Goal: Task Accomplishment & Management: Complete application form

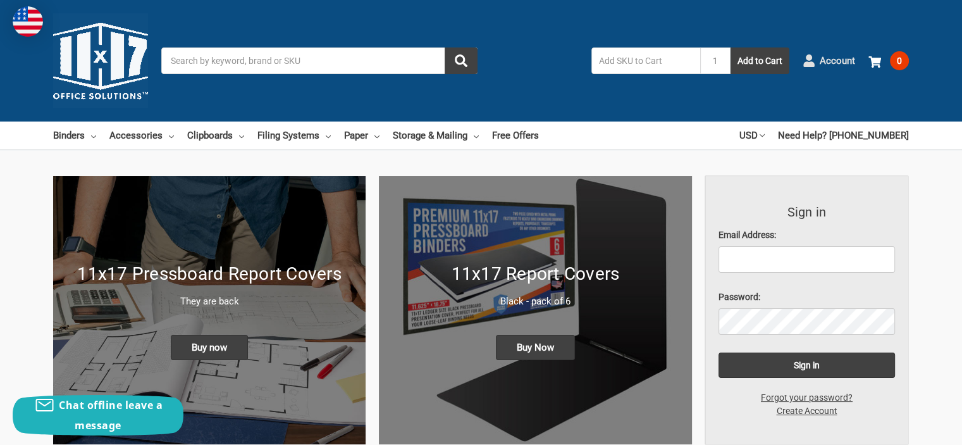
click at [839, 58] on span "Account" at bounding box center [837, 61] width 35 height 15
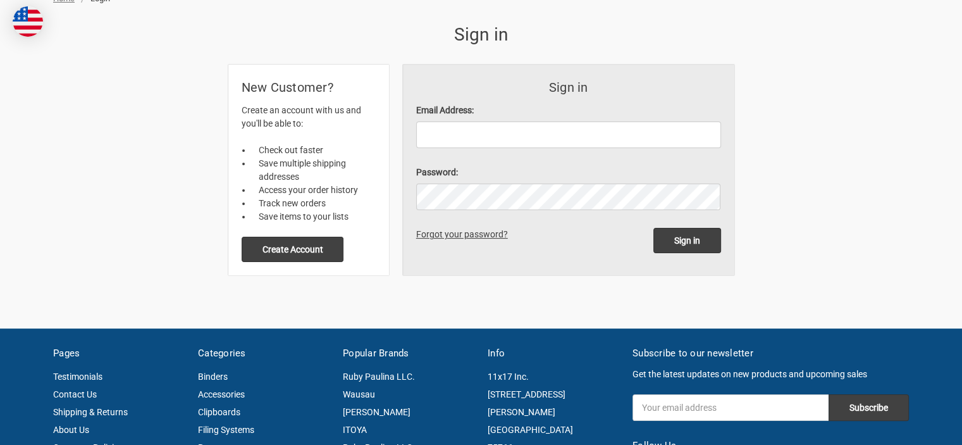
scroll to position [253, 0]
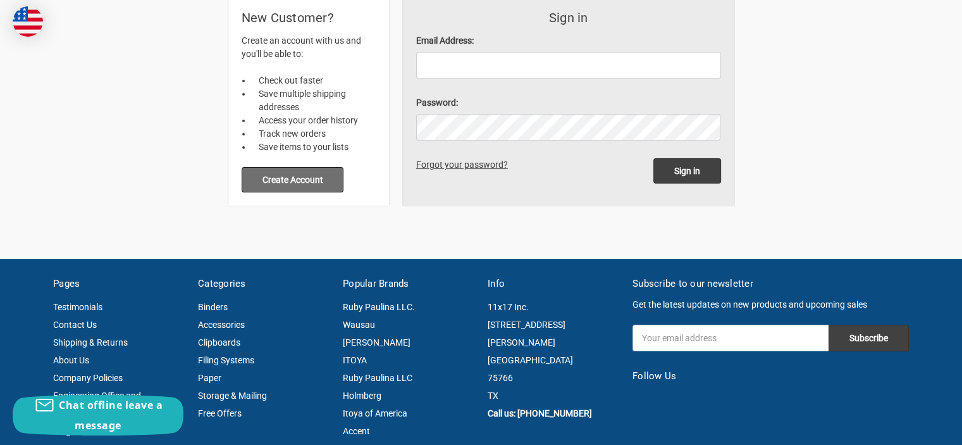
click at [328, 178] on button "Create Account" at bounding box center [293, 179] width 102 height 25
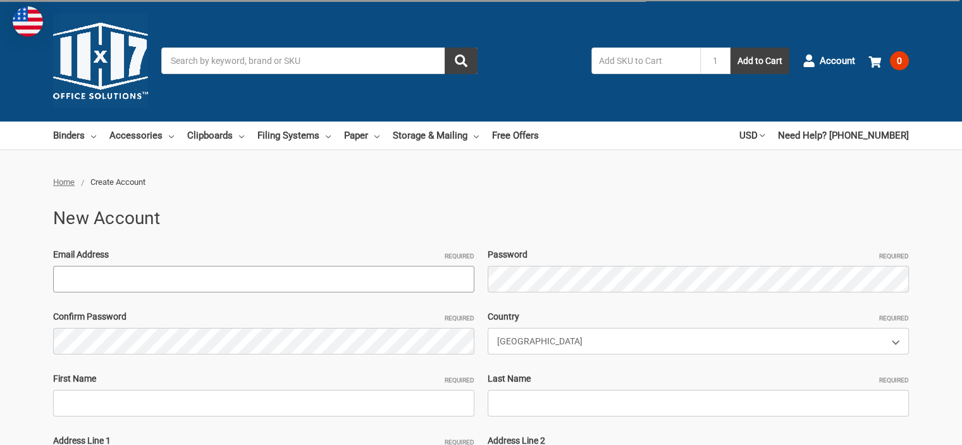
click at [102, 274] on input "Email Address Required" at bounding box center [263, 279] width 421 height 27
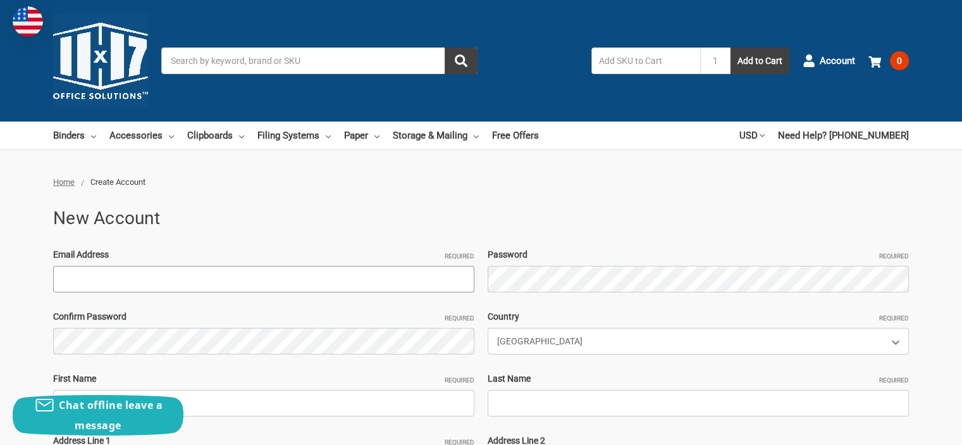
type input "matt@cajuncad.com"
type input "Matthew"
type input "Adams"
type input "3605 First Acres Dr"
type input "New Iberia"
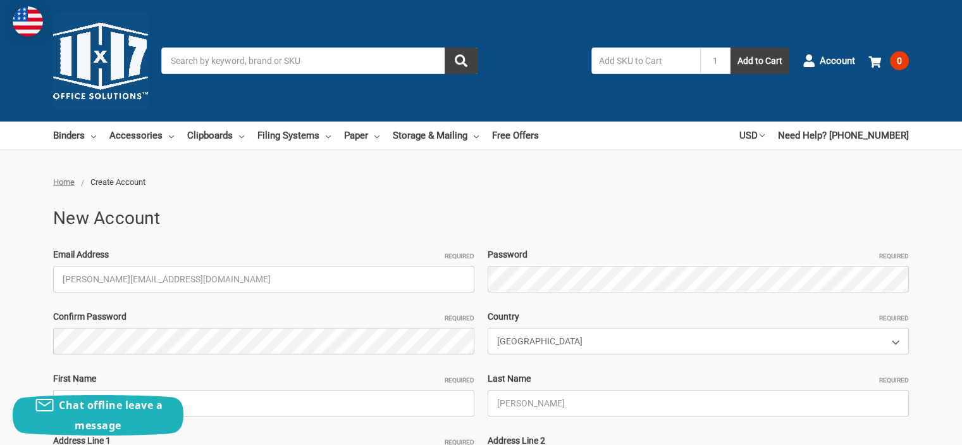
select select "Minnesota"
type input "70560"
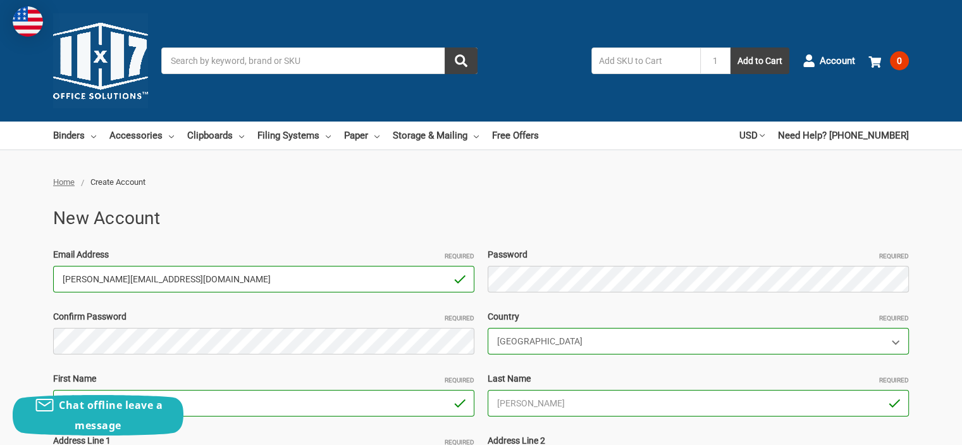
drag, startPoint x: 173, startPoint y: 273, endPoint x: 14, endPoint y: 273, distance: 159.4
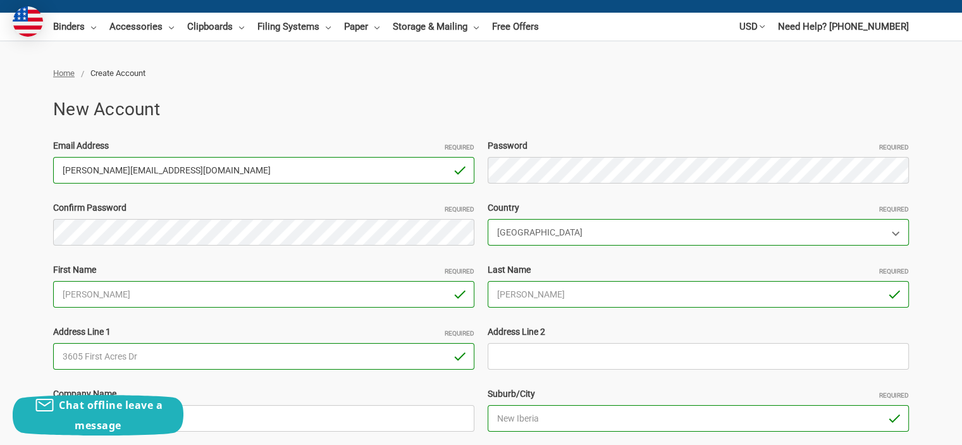
scroll to position [126, 0]
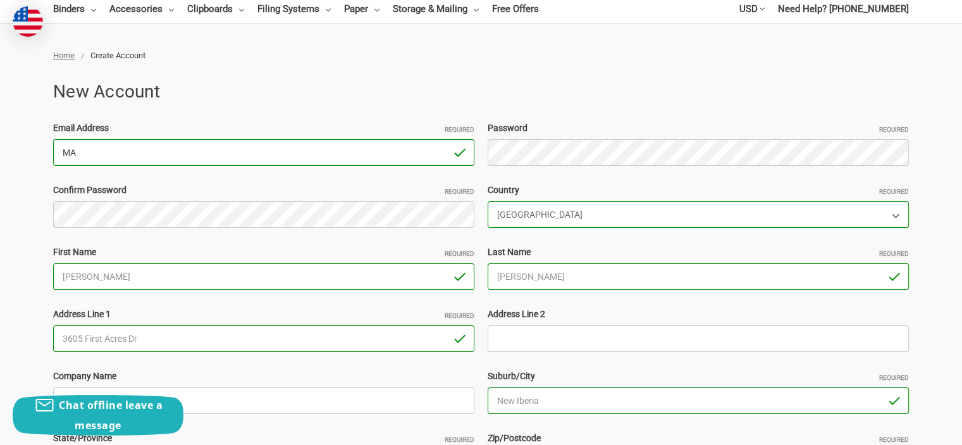
type input "M"
type input "[EMAIL_ADDRESS][DOMAIN_NAME]"
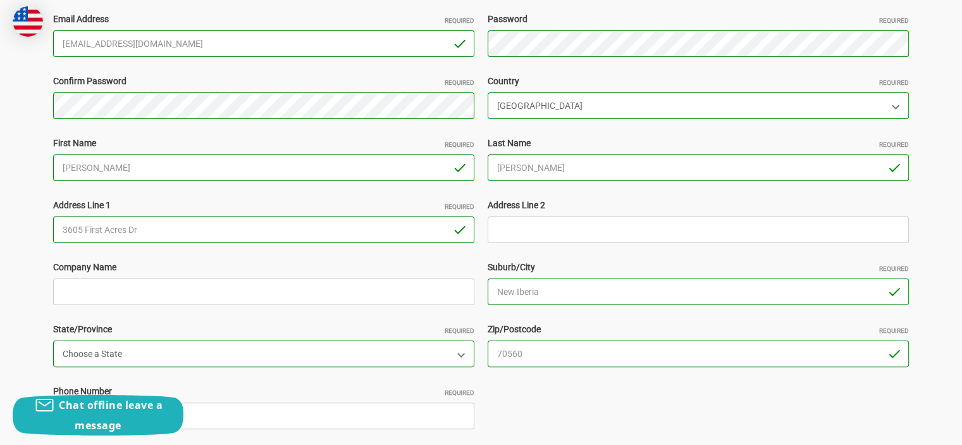
scroll to position [316, 0]
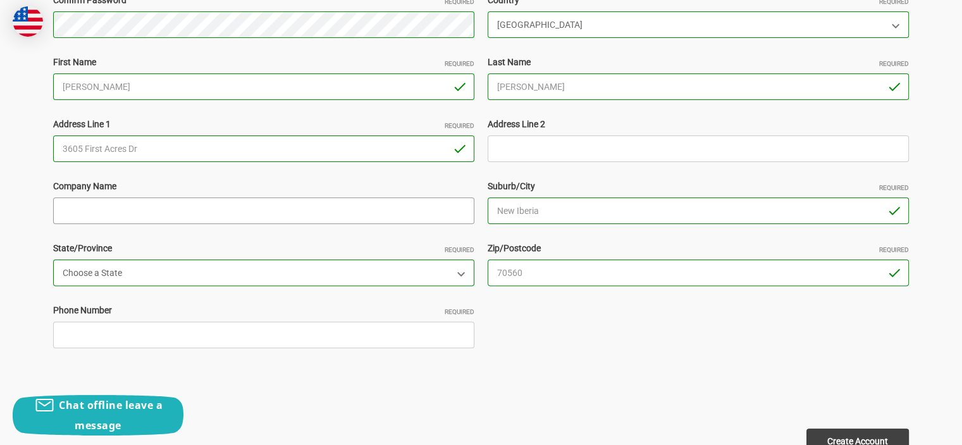
click at [208, 206] on input "Company Name" at bounding box center [263, 210] width 421 height 27
type input "Industrial CAD Works, LLC"
drag, startPoint x: 644, startPoint y: 363, endPoint x: 517, endPoint y: 347, distance: 128.1
click at [641, 364] on div "Email Address Required matt@industrialcadworks.com Password Required Confirm Pa…" at bounding box center [481, 149] width 869 height 434
click at [391, 343] on input "Phone Number Required" at bounding box center [263, 334] width 421 height 27
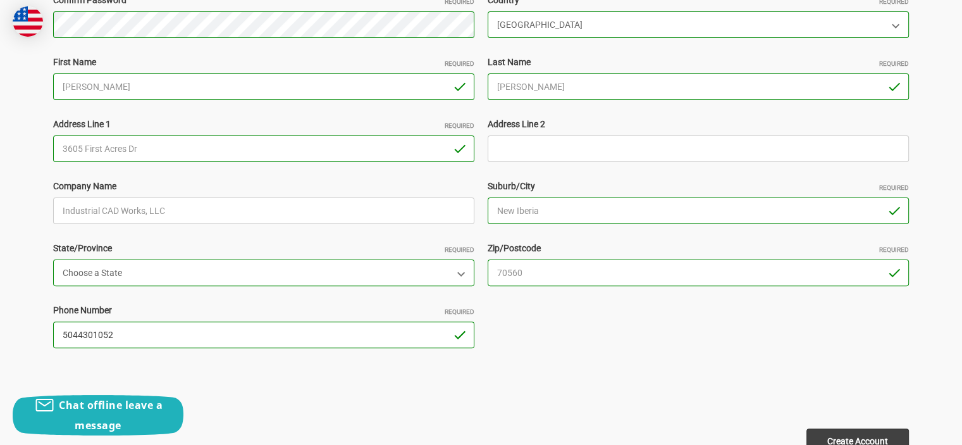
type input "5044301052"
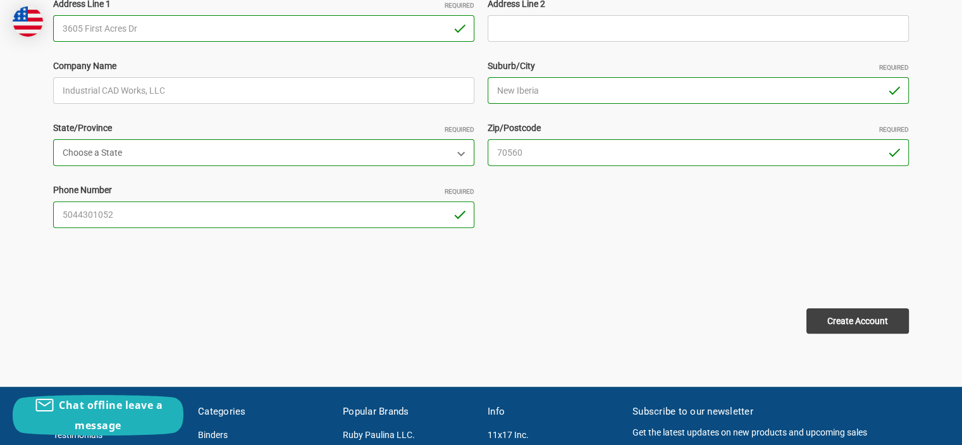
scroll to position [443, 0]
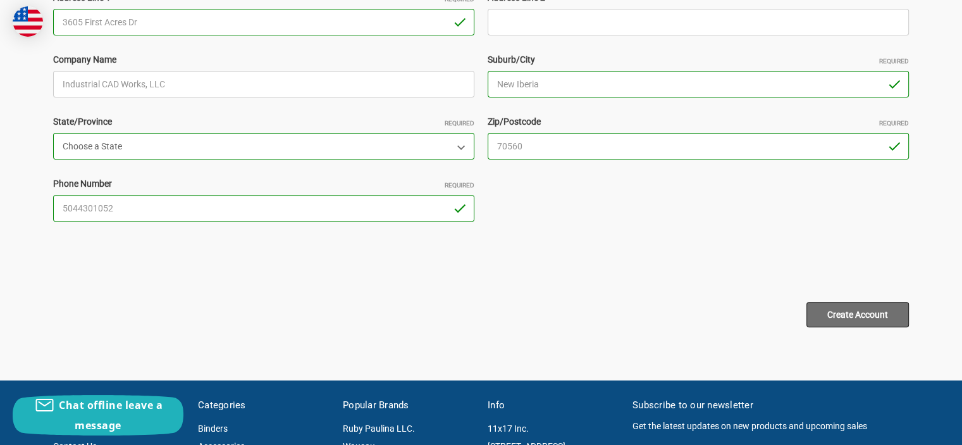
click at [876, 313] on input "Create Account" at bounding box center [857, 314] width 102 height 25
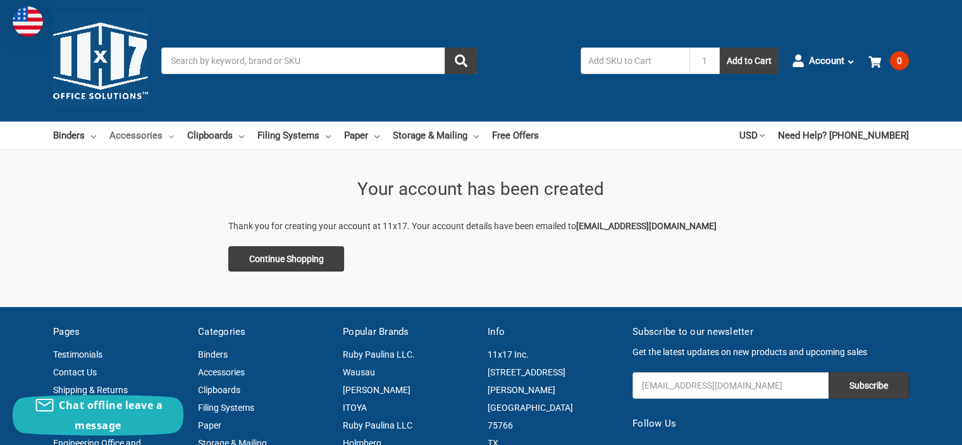
click at [144, 134] on link "Accessories" at bounding box center [141, 135] width 65 height 28
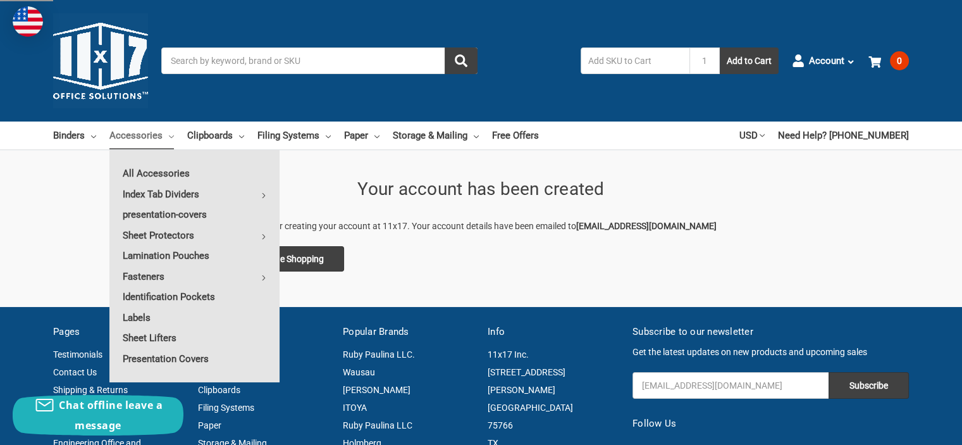
click at [144, 134] on link "Accessories" at bounding box center [141, 135] width 65 height 28
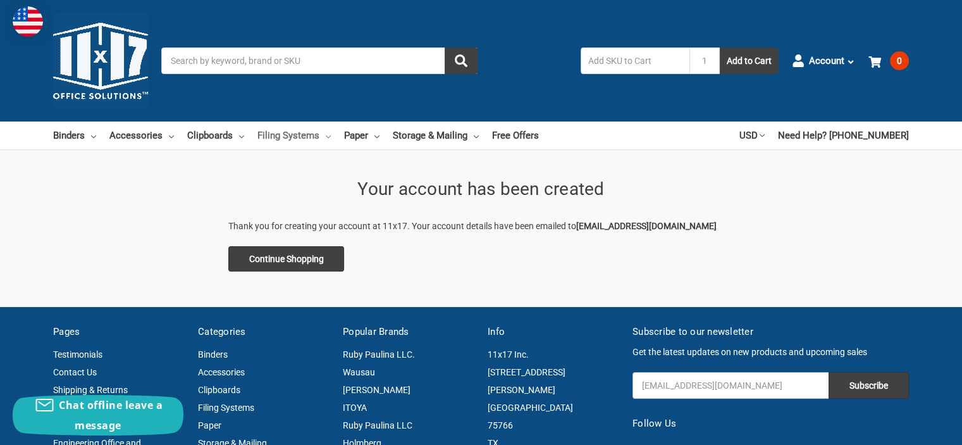
click at [278, 132] on link "Filing Systems" at bounding box center [293, 135] width 73 height 28
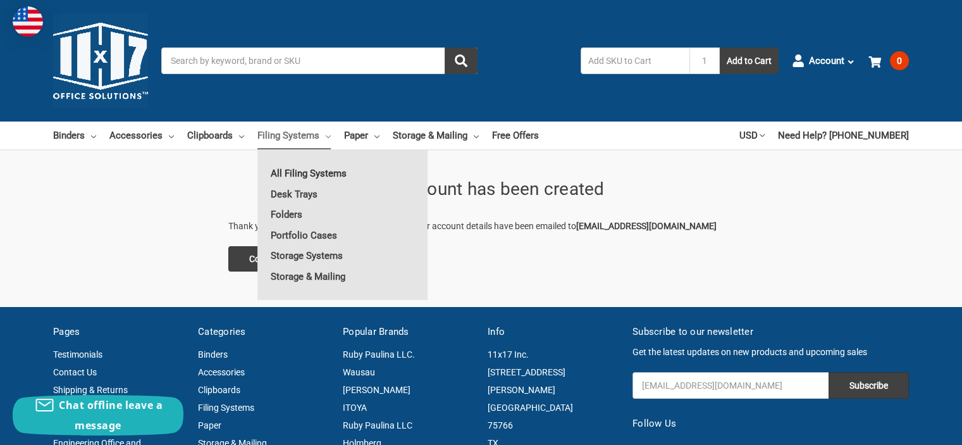
click at [298, 174] on link "All Filing Systems" at bounding box center [342, 173] width 170 height 20
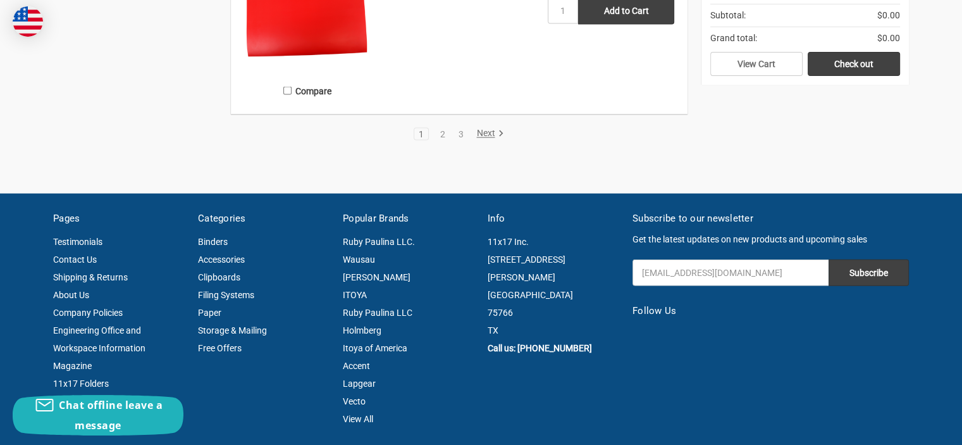
scroll to position [2909, 0]
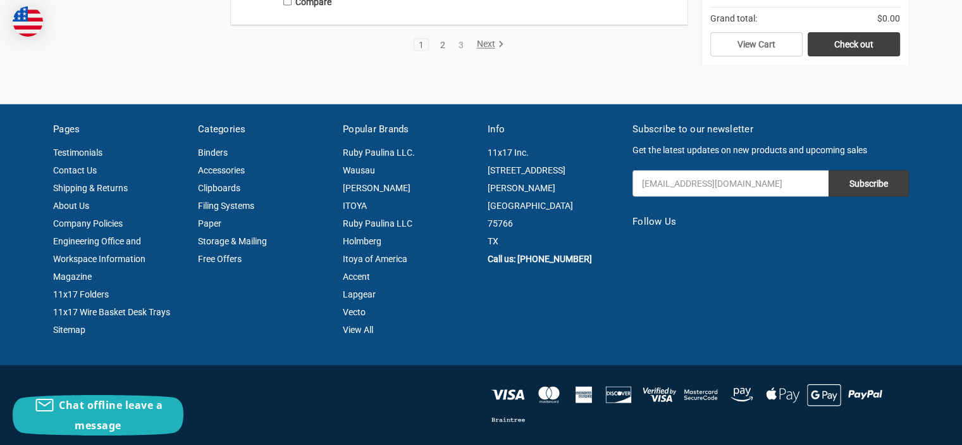
click at [441, 44] on link "2" at bounding box center [443, 44] width 14 height 9
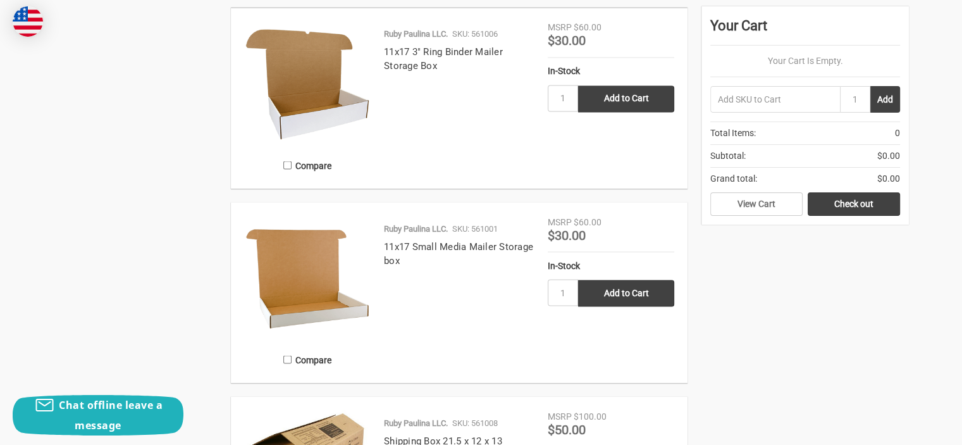
scroll to position [2529, 0]
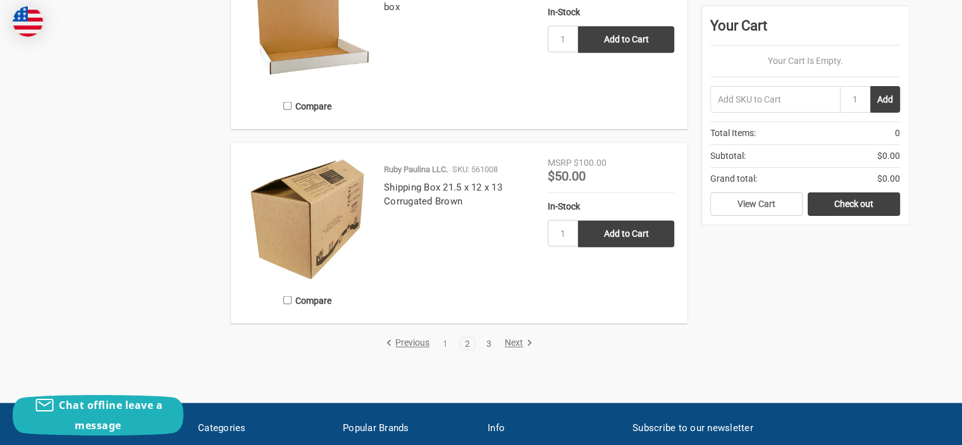
click at [489, 348] on link "3" at bounding box center [489, 343] width 14 height 9
